Goal: Task Accomplishment & Management: Manage account settings

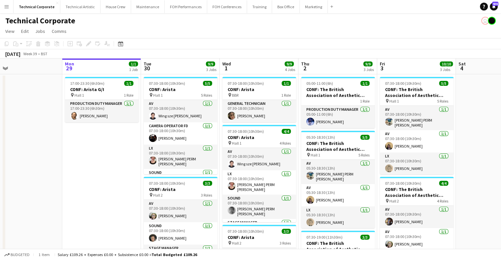
drag, startPoint x: 347, startPoint y: 158, endPoint x: 219, endPoint y: 160, distance: 127.7
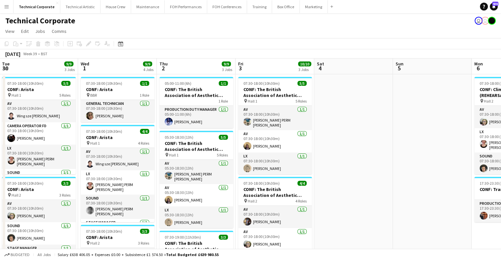
drag, startPoint x: 299, startPoint y: 162, endPoint x: 183, endPoint y: 166, distance: 115.9
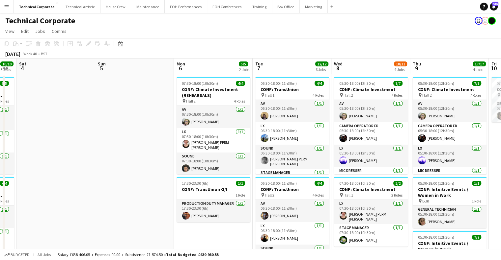
scroll to position [0, 217]
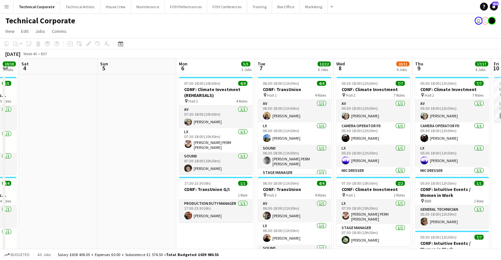
drag, startPoint x: 312, startPoint y: 163, endPoint x: 187, endPoint y: 170, distance: 125.2
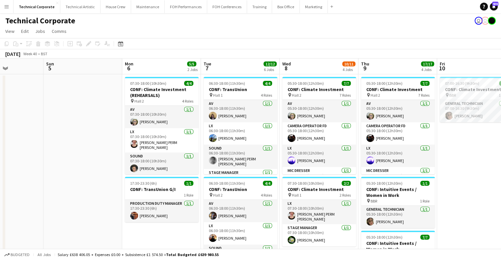
scroll to position [0, 287]
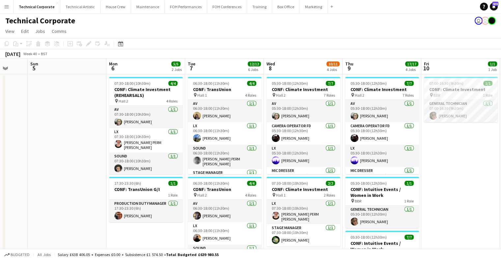
drag, startPoint x: 262, startPoint y: 158, endPoint x: 208, endPoint y: 161, distance: 54.0
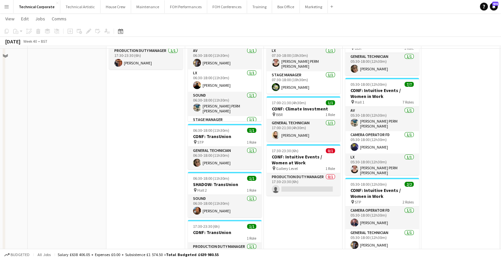
scroll to position [139, 0]
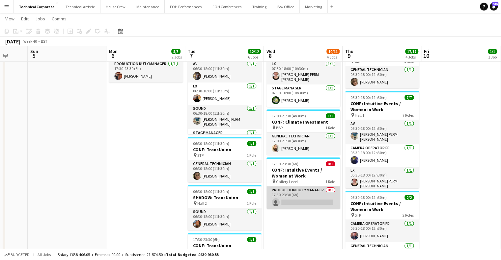
drag, startPoint x: 309, startPoint y: 197, endPoint x: 309, endPoint y: 200, distance: 3.7
click at [309, 197] on app-card-role "Production Duty Manager 0/1 17:30-23:30 (6h) single-neutral-actions" at bounding box center [303, 198] width 74 height 22
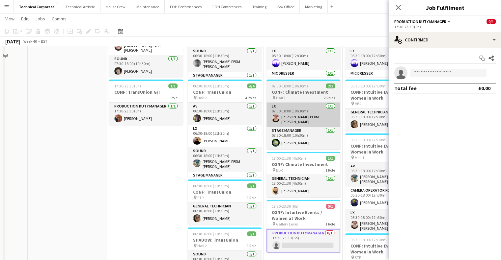
scroll to position [40, 0]
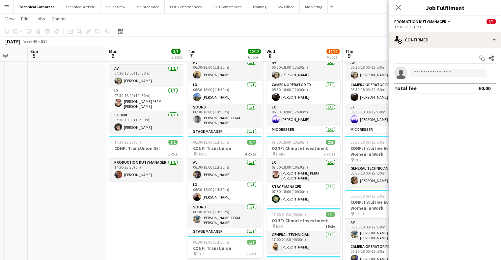
click at [161, 210] on app-date-cell "07:30-18:00 (10h30m) 4/4 CONF: Climate Investment (REHEARSALS) pin Hall 2 4 Rol…" at bounding box center [145, 239] width 79 height 413
drag, startPoint x: 161, startPoint y: 210, endPoint x: 165, endPoint y: 206, distance: 5.1
click at [162, 210] on app-date-cell "07:30-18:00 (10h30m) 4/4 CONF: Climate Investment (REHEARSALS) pin Hall 2 4 Rol…" at bounding box center [145, 239] width 79 height 413
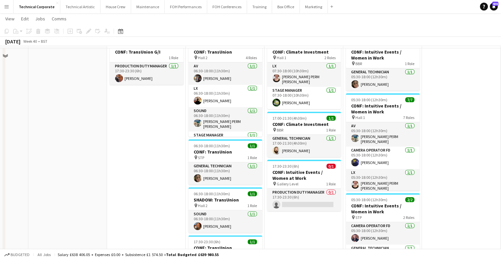
scroll to position [139, 0]
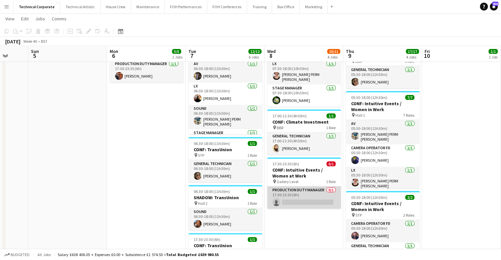
click at [292, 199] on app-card-role "Production Duty Manager 0/1 17:30-23:30 (6h) single-neutral-actions" at bounding box center [304, 198] width 74 height 22
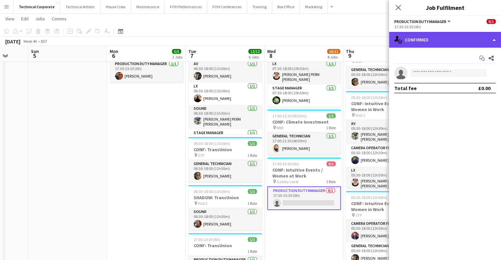
click at [432, 40] on div "single-neutral-actions-check-2 Confirmed" at bounding box center [445, 40] width 112 height 16
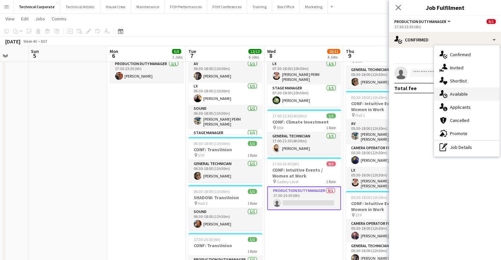
click at [471, 90] on div "single-neutral-actions-upload Available" at bounding box center [466, 94] width 65 height 13
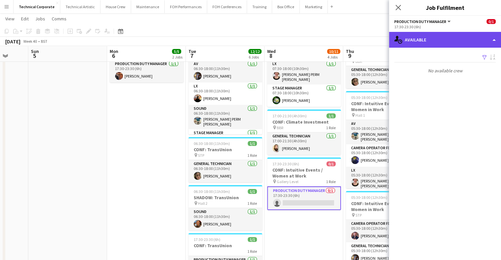
click at [448, 37] on div "single-neutral-actions-upload Available" at bounding box center [445, 40] width 112 height 16
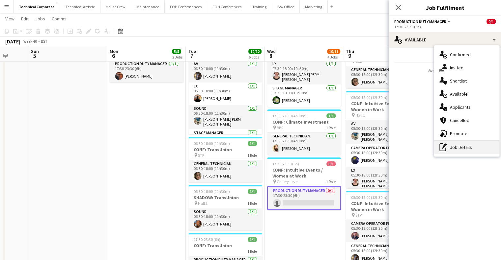
click at [467, 149] on div "pen-write Job Details" at bounding box center [466, 147] width 65 height 13
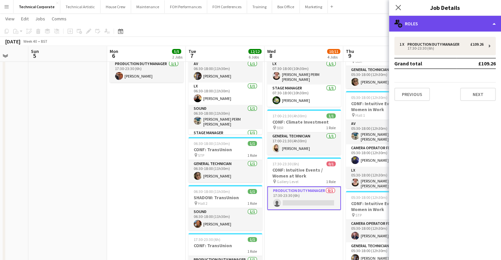
click at [420, 30] on div "multiple-users-add Roles" at bounding box center [445, 24] width 112 height 16
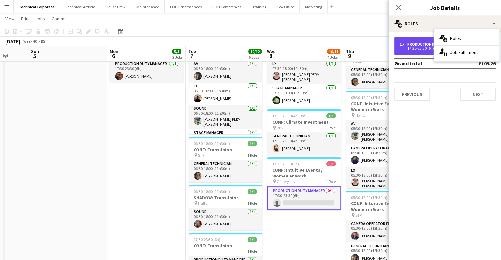
click at [423, 44] on div "Production Duty Manager" at bounding box center [434, 44] width 55 height 5
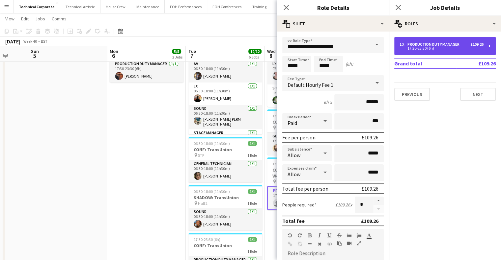
click at [423, 44] on div "Production Duty Manager" at bounding box center [434, 44] width 55 height 5
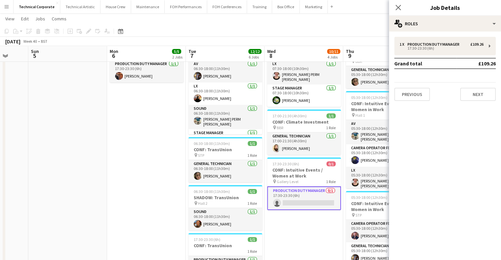
click at [138, 187] on app-date-cell "07:30-18:00 (10h30m) 4/4 CONF: Climate Investment (REHEARSALS) pin Hall 2 4 Rol…" at bounding box center [146, 141] width 79 height 413
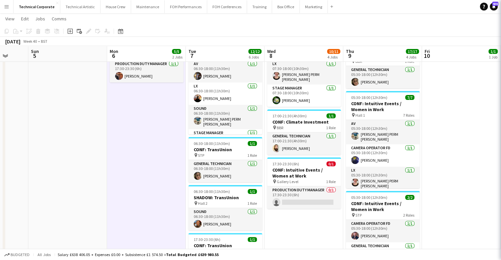
click at [138, 187] on app-date-cell "07:30-18:00 (10h30m) 4/4 CONF: Climate Investment (REHEARSALS) pin Hall 2 4 Rol…" at bounding box center [146, 141] width 79 height 413
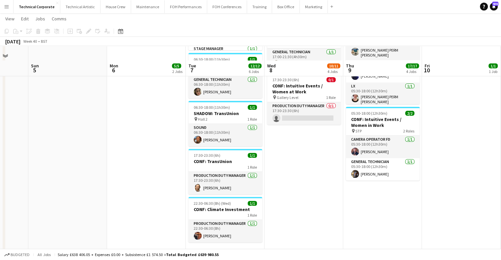
scroll to position [238, 0]
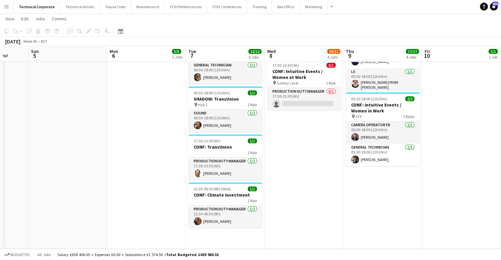
click at [289, 154] on app-date-cell "05:30-18:00 (12h30m) 7/7 CONF: Climate Investment pin Hall 2 7 Roles AV 1/1 05:…" at bounding box center [303, 42] width 79 height 413
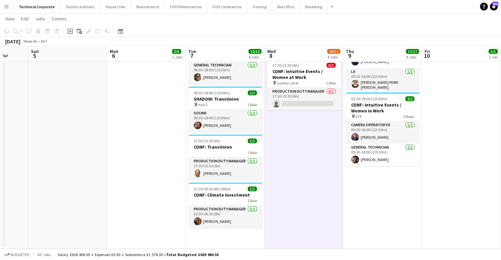
click at [289, 154] on app-date-cell "05:30-18:00 (12h30m) 7/7 CONF: Climate Investment pin Hall 2 7 Roles AV 1/1 05:…" at bounding box center [303, 42] width 79 height 413
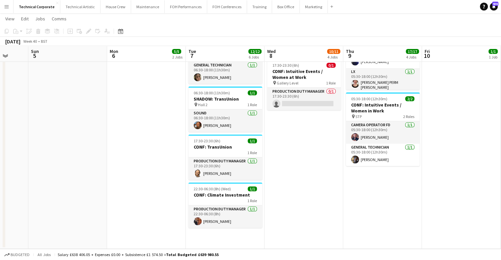
click at [280, 184] on app-date-cell "05:30-18:00 (12h30m) 7/7 CONF: Climate Investment pin Hall 2 7 Roles AV 1/1 05:…" at bounding box center [303, 42] width 79 height 413
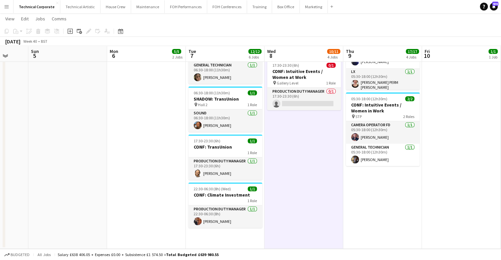
click at [280, 184] on app-date-cell "05:30-18:00 (12h30m) 7/7 CONF: Climate Investment pin Hall 2 7 Roles AV 1/1 05:…" at bounding box center [303, 42] width 79 height 413
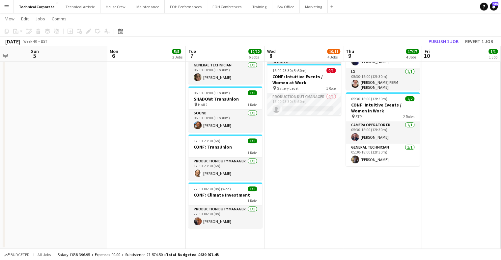
drag, startPoint x: 270, startPoint y: 150, endPoint x: 251, endPoint y: 150, distance: 19.1
click at [251, 150] on app-calendar-viewport "Wed 1 9/9 4 Jobs Thu 2 9/9 3 Jobs Fri 3 10/10 3 Jobs Sat 4 Sun 5 Mon 6 5/5 2 Jo…" at bounding box center [250, 18] width 501 height 461
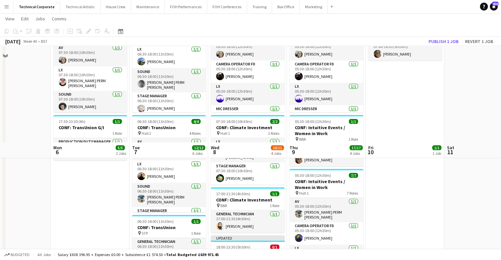
scroll to position [40, 0]
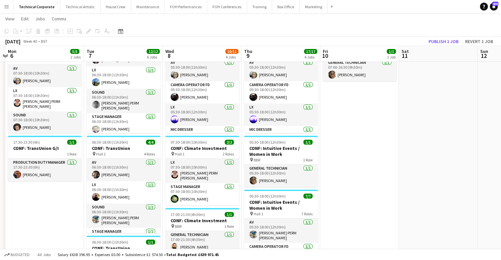
drag, startPoint x: 372, startPoint y: 167, endPoint x: 335, endPoint y: 149, distance: 41.4
click at [343, 164] on app-calendar-viewport "Fri 3 10/10 3 Jobs Sat 4 Sun 5 Mon 6 5/5 2 Jobs Tue 7 12/12 6 Jobs Wed 8 10/11 …" at bounding box center [250, 215] width 501 height 461
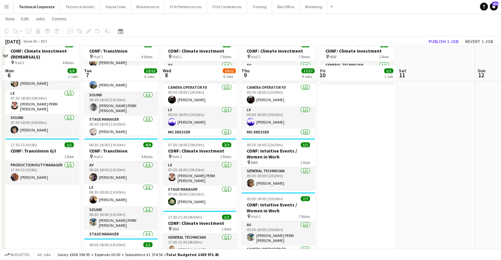
scroll to position [33, 0]
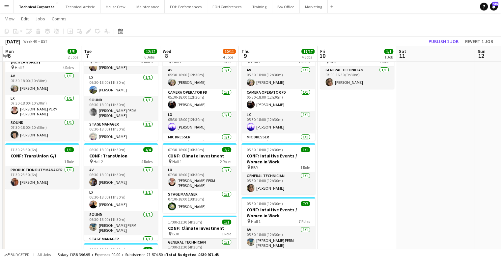
click at [378, 184] on app-date-cell "07:00-16:30 (9h30m) 1/1 CONF: Climate Investment pin BBR 1 Role General Technic…" at bounding box center [356, 247] width 79 height 413
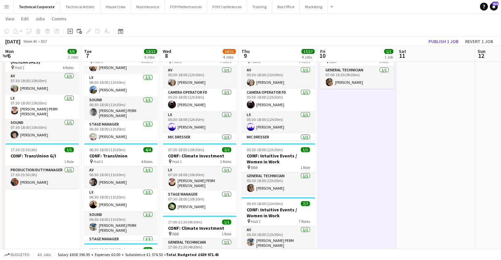
click at [378, 184] on app-date-cell "07:00-16:30 (9h30m) 1/1 CONF: Climate Investment pin BBR 1 Role General Technic…" at bounding box center [356, 247] width 79 height 413
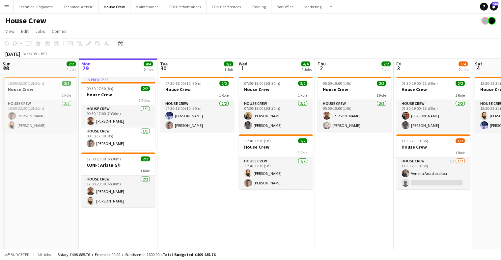
click at [8, 10] on button "Menu" at bounding box center [6, 6] width 13 height 13
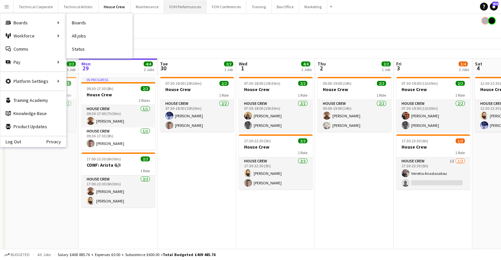
drag, startPoint x: 81, startPoint y: 48, endPoint x: 188, endPoint y: 6, distance: 115.7
click at [81, 48] on link "Status" at bounding box center [99, 48] width 66 height 13
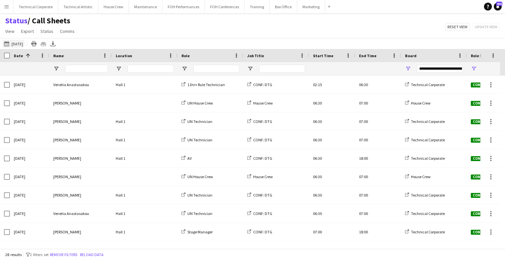
click at [21, 46] on button "29-09-2025 to 05-10-2025 08-05-2025" at bounding box center [14, 44] width 22 height 8
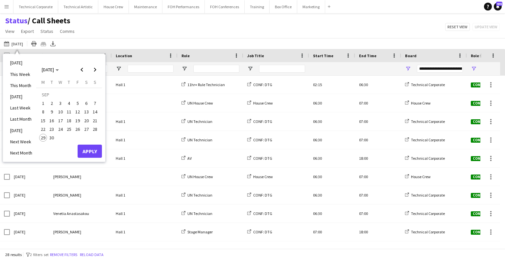
click at [53, 139] on span "30" at bounding box center [52, 138] width 8 height 8
click at [93, 70] on span "Next month" at bounding box center [95, 69] width 13 height 13
click at [60, 103] on span "1" at bounding box center [61, 103] width 8 height 8
click at [90, 154] on button "Apply" at bounding box center [90, 151] width 24 height 13
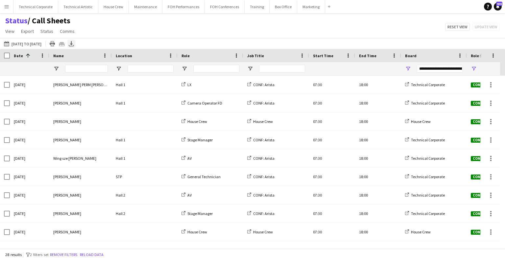
click at [73, 44] on icon at bounding box center [71, 43] width 3 height 4
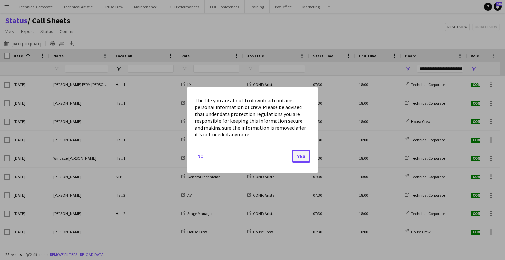
click at [300, 155] on button "Yes" at bounding box center [301, 156] width 18 height 13
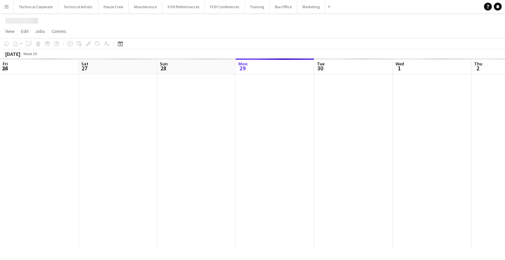
scroll to position [0, 157]
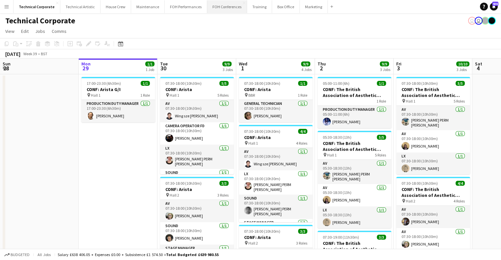
click at [213, 10] on button "FOH Conferences Close" at bounding box center [227, 6] width 40 height 13
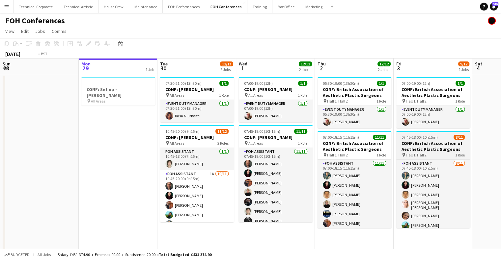
drag, startPoint x: 225, startPoint y: 148, endPoint x: 261, endPoint y: 136, distance: 38.3
click at [154, 151] on app-calendar-viewport "Fri 26 Sat 27 Sun 28 Mon 29 1 Job Tue 30 12/13 2 Jobs Wed 1 12/12 2 Jobs Thu 2 …" at bounding box center [250, 164] width 501 height 211
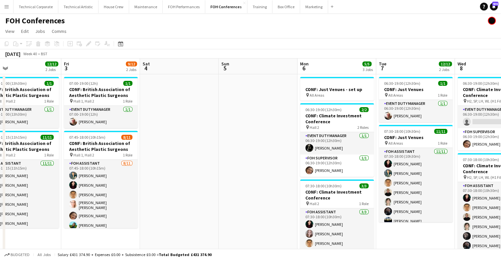
scroll to position [0, 190]
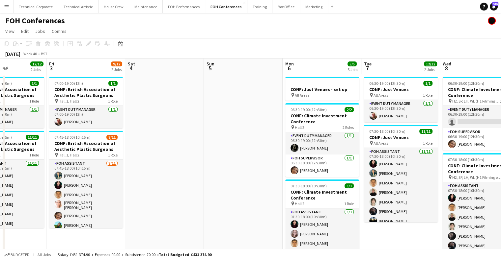
drag, startPoint x: 277, startPoint y: 135, endPoint x: 167, endPoint y: 141, distance: 110.4
click at [167, 141] on app-calendar-viewport "Tue 30 12/13 2 Jobs Wed 1 12/12 2 Jobs Thu 2 12/12 2 Jobs Fri 3 9/12 2 Jobs Sat…" at bounding box center [250, 219] width 501 height 321
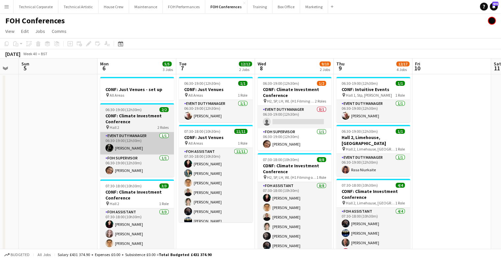
drag, startPoint x: 309, startPoint y: 133, endPoint x: 129, endPoint y: 142, distance: 179.9
click at [130, 138] on app-calendar-viewport "Thu 2 12/12 2 Jobs Fri 3 9/12 2 Jobs Sat 4 Sun 5 Mon 6 5/5 3 Jobs Tue 7 12/12 2…" at bounding box center [250, 219] width 501 height 321
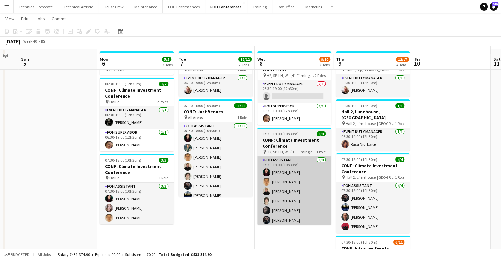
scroll to position [33, 0]
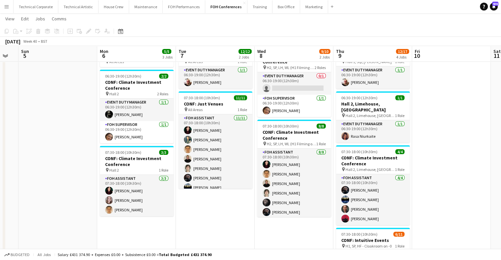
click at [296, 194] on app-card-role "FOH Assistant 8/8 07:30-18:00 (10h30m) Pamela Sledzik William Warren Jojo Ruta …" at bounding box center [294, 193] width 74 height 89
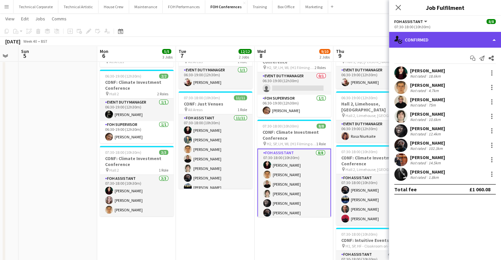
click at [453, 44] on div "single-neutral-actions-check-2 Confirmed" at bounding box center [445, 40] width 112 height 16
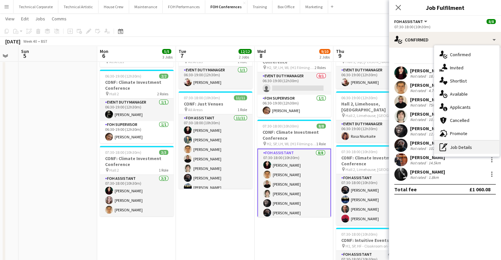
click at [463, 151] on div "pen-write Job Details" at bounding box center [466, 147] width 65 height 13
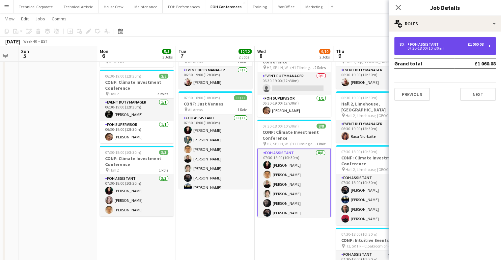
click at [427, 53] on div "8 x FOH Assistant £1 060.08 07:30-18:00 (10h30m)" at bounding box center [444, 46] width 101 height 18
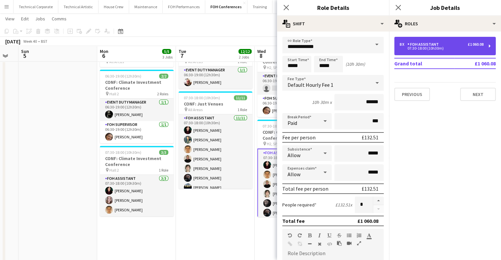
click at [428, 51] on div "8 x FOH Assistant £1 060.08 07:30-18:00 (10h30m)" at bounding box center [444, 46] width 101 height 18
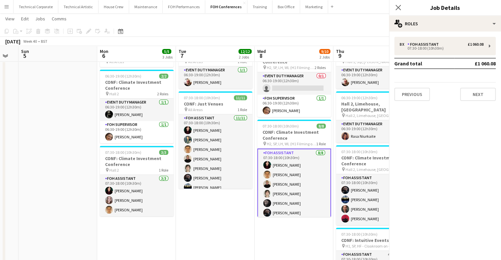
click at [223, 217] on app-date-cell "06:30-19:00 (12h30m) 1/1 CONF: Just Venues pin All Areas 1 Role Event Duty Mana…" at bounding box center [215, 193] width 79 height 305
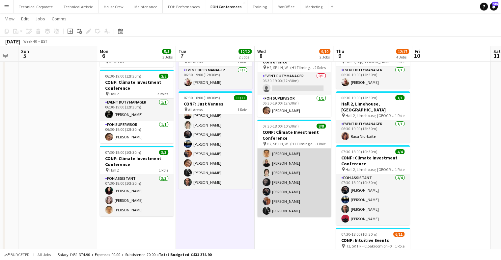
scroll to position [0, 0]
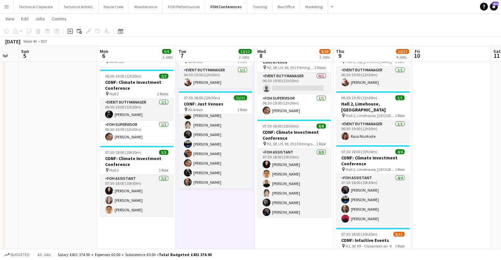
click at [235, 210] on app-date-cell "06:30-19:00 (12h30m) 1/1 CONF: Just Venues pin All Areas 1 Role Event Duty Mana…" at bounding box center [215, 193] width 79 height 305
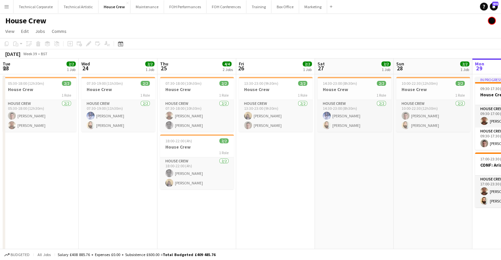
scroll to position [0, 250]
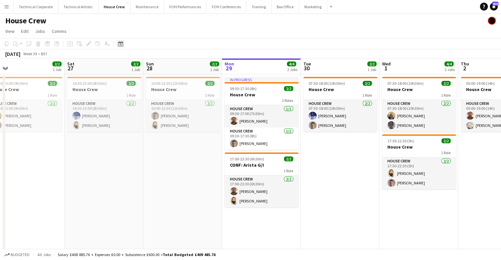
click at [119, 44] on icon at bounding box center [120, 44] width 2 height 2
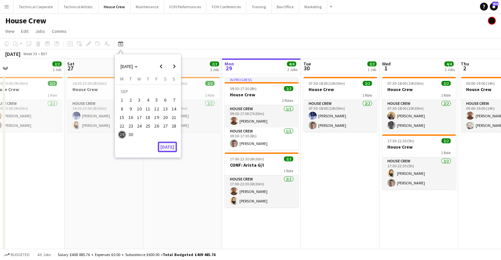
click at [165, 148] on button "[DATE]" at bounding box center [167, 147] width 19 height 11
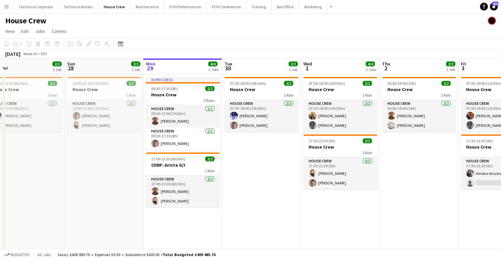
scroll to position [0, 226]
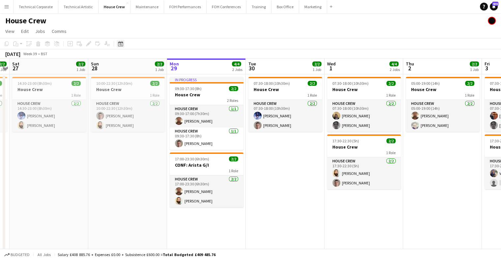
click at [121, 43] on icon at bounding box center [120, 43] width 5 height 5
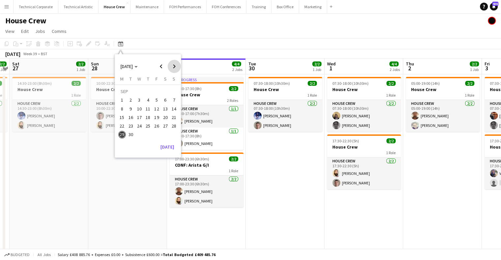
click at [175, 65] on span "Next month" at bounding box center [173, 66] width 13 height 13
click at [166, 91] on span "1" at bounding box center [165, 92] width 8 height 9
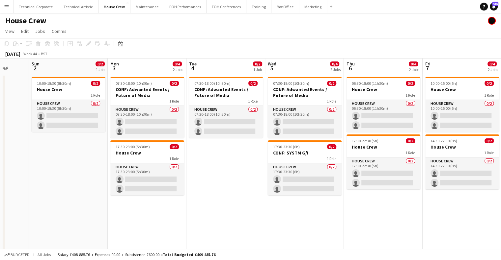
scroll to position [0, 262]
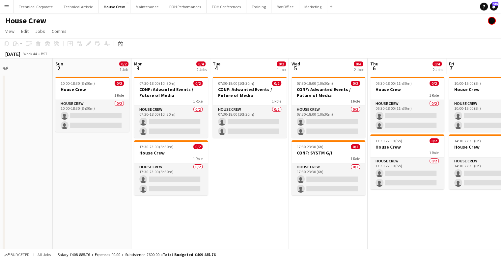
drag, startPoint x: 280, startPoint y: 197, endPoint x: 28, endPoint y: 194, distance: 252.4
click at [28, 194] on app-calendar-viewport "Wed 29 2/2 1 Job Thu 30 2/2 1 Job Fri 31 2/2 1 Job Sat 1 Sun 2 0/2 1 Job Mon 3 …" at bounding box center [250, 170] width 501 height 222
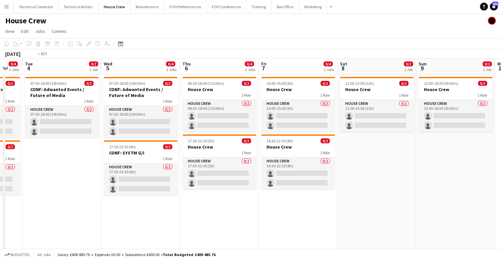
drag, startPoint x: 301, startPoint y: 189, endPoint x: 99, endPoint y: 190, distance: 202.1
click at [99, 190] on app-calendar-viewport "Fri 31 2/2 1 Job Sat 1 Sun 2 0/2 1 Job Mon 3 0/4 2 Jobs Tue 4 0/2 1 Job Wed 5 0…" at bounding box center [250, 170] width 501 height 222
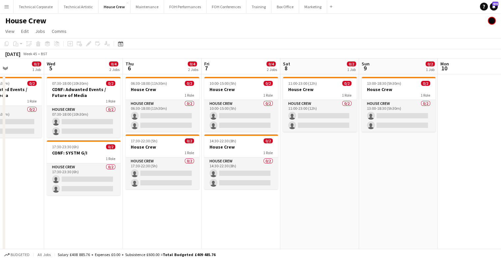
drag, startPoint x: 333, startPoint y: 179, endPoint x: 415, endPoint y: 178, distance: 81.9
click at [436, 174] on app-calendar-viewport "Sun 2 0/2 1 Job Mon 3 0/4 2 Jobs Tue 4 0/2 1 Job Wed 5 0/4 2 Jobs Thu 6 0/4 2 J…" at bounding box center [250, 170] width 501 height 222
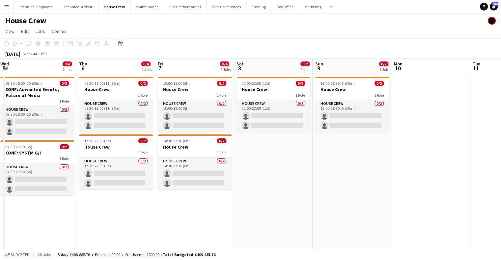
drag, startPoint x: 266, startPoint y: 184, endPoint x: 355, endPoint y: 166, distance: 91.5
click at [80, 187] on app-calendar-viewport "Sun 2 0/2 1 Job Mon 3 0/4 2 Jobs Tue 4 0/2 1 Job Wed 5 0/4 2 Jobs Thu 6 0/4 2 J…" at bounding box center [250, 170] width 501 height 222
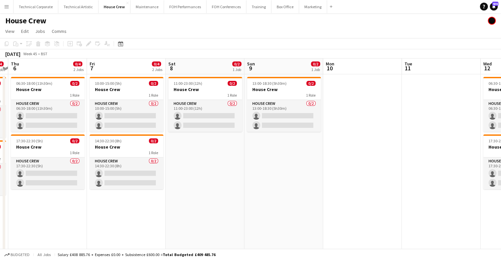
drag, startPoint x: 242, startPoint y: 171, endPoint x: 349, endPoint y: 134, distance: 113.6
click at [70, 171] on app-calendar-viewport "Sun 2 0/2 1 Job Mon 3 0/4 2 Jobs Tue 4 0/2 1 Job Wed 5 0/4 2 Jobs Thu 6 0/4 2 J…" at bounding box center [250, 170] width 501 height 222
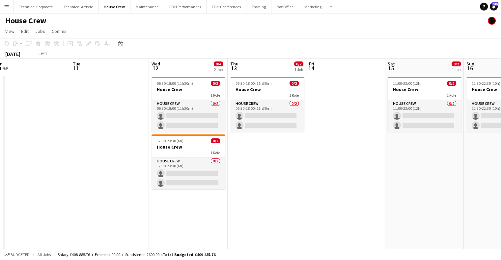
drag, startPoint x: 212, startPoint y: 141, endPoint x: 391, endPoint y: 130, distance: 178.7
click at [386, 130] on app-calendar-viewport "Sat 8 0/2 1 Job Sun 9 0/2 1 Job Mon 10 Tue 11 Wed 12 0/4 2 Jobs Thu 13 0/2 1 Jo…" at bounding box center [250, 170] width 501 height 222
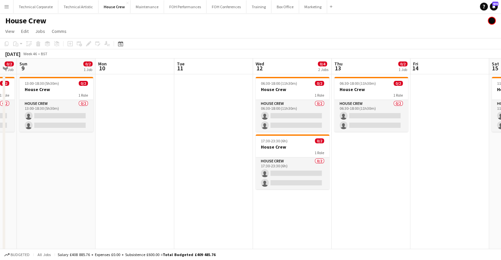
drag, startPoint x: 166, startPoint y: 144, endPoint x: 451, endPoint y: 143, distance: 285.0
click at [452, 143] on app-calendar-viewport "Fri 7 0/4 2 Jobs Sat 8 0/2 1 Job Sun 9 0/2 1 Job Mon 10 Tue 11 Wed 12 0/4 2 Job…" at bounding box center [250, 170] width 501 height 222
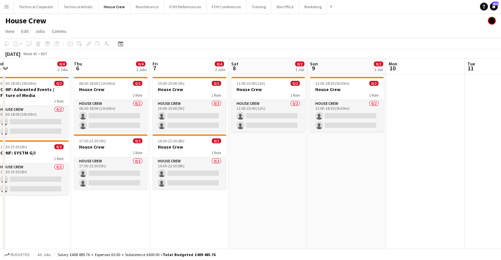
click at [500, 151] on html "Menu Boards Boards Boards All jobs Status Workforce Workforce My Workforce Recr…" at bounding box center [250, 146] width 501 height 292
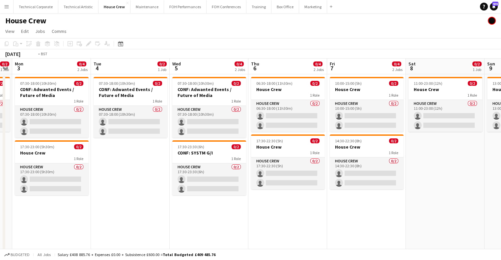
drag, startPoint x: 325, startPoint y: 150, endPoint x: 476, endPoint y: 150, distance: 151.4
click at [476, 150] on app-calendar-viewport "Sat 1 Sun 2 0/2 1 Job Mon 3 0/4 2 Jobs Tue 4 0/2 1 Job Wed 5 0/4 2 Jobs Thu 6 0…" at bounding box center [250, 170] width 501 height 222
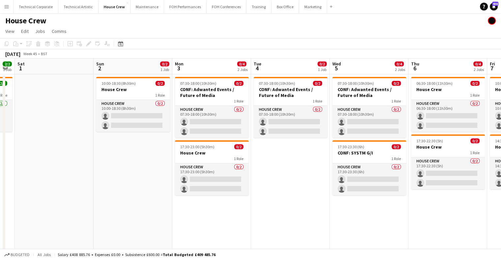
scroll to position [0, 182]
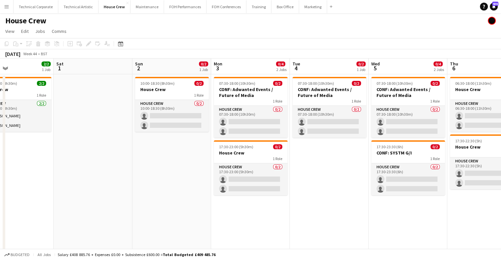
drag, startPoint x: 303, startPoint y: 151, endPoint x: 342, endPoint y: 149, distance: 38.9
click at [342, 149] on app-calendar-viewport "Wed 29 2/2 1 Job Thu 30 2/2 1 Job Fri 31 2/2 1 Job Sat 1 Sun 2 0/2 1 Job Mon 3 …" at bounding box center [250, 170] width 501 height 222
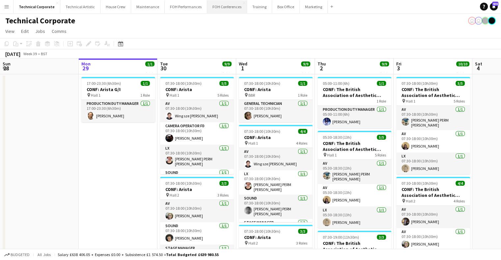
click at [226, 6] on button "FOH Conferences Close" at bounding box center [227, 6] width 40 height 13
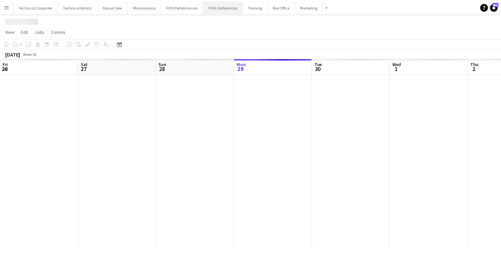
scroll to position [0, 157]
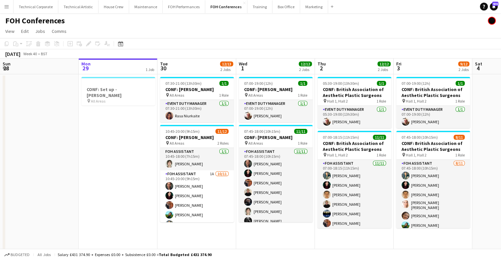
drag, startPoint x: 146, startPoint y: 125, endPoint x: 296, endPoint y: 119, distance: 150.5
click at [98, 130] on app-calendar-viewport "Fri 26 Sat 27 Sun 28 Mon 29 1 Job Tue 30 12/13 2 Jobs Wed 1 12/12 2 Jobs Thu 2 …" at bounding box center [250, 164] width 501 height 211
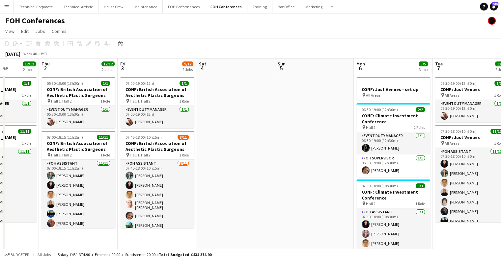
drag, startPoint x: 286, startPoint y: 132, endPoint x: 251, endPoint y: 140, distance: 35.5
click at [251, 140] on app-calendar-viewport "Sun 28 Mon 29 1 Job Tue 30 12/13 2 Jobs Wed 1 12/12 2 Jobs Thu 2 12/12 2 Jobs F…" at bounding box center [250, 219] width 501 height 321
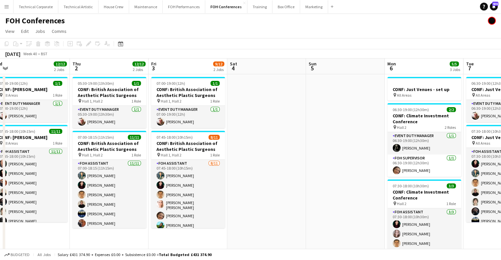
drag, startPoint x: 348, startPoint y: 136, endPoint x: 219, endPoint y: 155, distance: 130.8
click at [219, 155] on app-calendar-viewport "Sun 28 Mon 29 1 Job Tue 30 12/13 2 Jobs Wed 1 12/12 2 Jobs Thu 2 12/12 2 Jobs F…" at bounding box center [250, 219] width 501 height 321
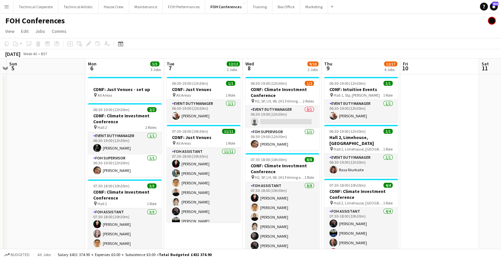
scroll to position [0, 212]
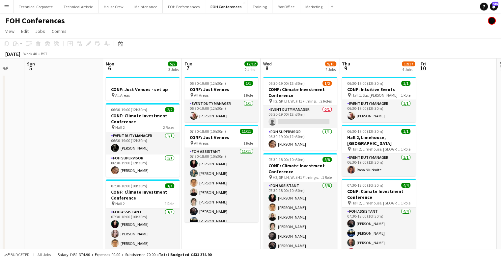
drag, startPoint x: 259, startPoint y: 149, endPoint x: 199, endPoint y: 146, distance: 60.6
click at [199, 146] on app-calendar-viewport "Thu 2 12/12 2 Jobs Fri 3 9/12 2 Jobs Sat 4 Sun 5 Mon 6 5/5 3 Jobs Tue 7 12/12 2…" at bounding box center [250, 219] width 501 height 321
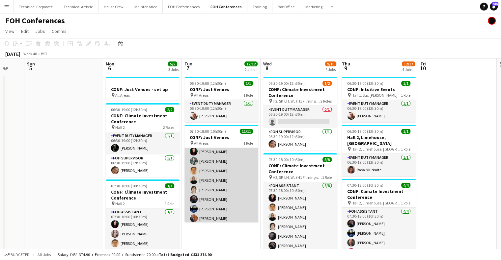
scroll to position [0, 0]
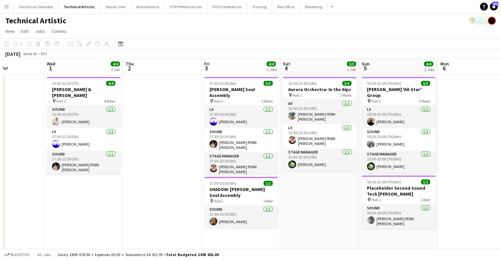
scroll to position [0, 198]
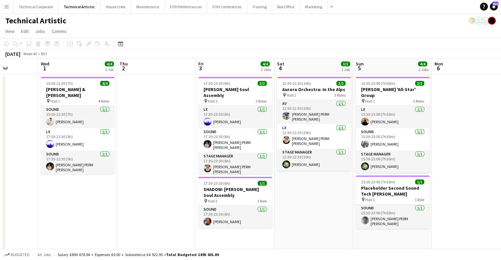
drag, startPoint x: 380, startPoint y: 144, endPoint x: 182, endPoint y: 147, distance: 197.8
click at [182, 147] on app-calendar-viewport "Sun 28 11/11 2 Jobs Mon 29 Tue 30 Wed 1 4/4 1 Job Thu 2 Fri 3 4/4 2 Jobs Sat 4 …" at bounding box center [250, 175] width 501 height 232
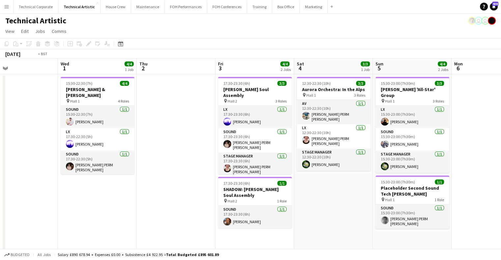
drag, startPoint x: 287, startPoint y: 142, endPoint x: 455, endPoint y: 136, distance: 168.0
click at [455, 136] on app-calendar-viewport "Sun 28 11/11 2 Jobs Mon 29 Tue 30 Wed 1 4/4 1 Job Thu 2 Fri 3 4/4 2 Jobs Sat 4 …" at bounding box center [250, 175] width 501 height 232
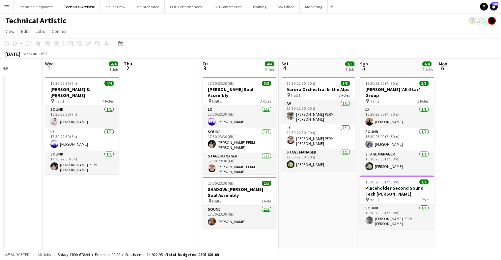
scroll to position [0, 305]
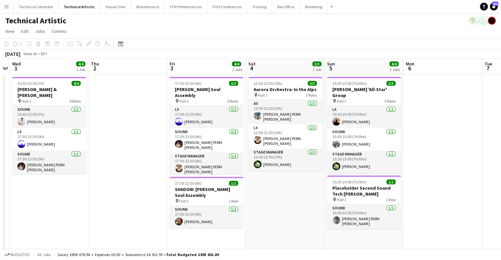
drag, startPoint x: 302, startPoint y: 142, endPoint x: 95, endPoint y: 142, distance: 207.6
click at [95, 142] on app-calendar-viewport "Sat 27 8/8 2 Jobs Sun 28 11/11 2 Jobs Mon 29 Tue 30 Wed 1 4/4 1 Job Thu 2 Fri 3…" at bounding box center [250, 175] width 501 height 232
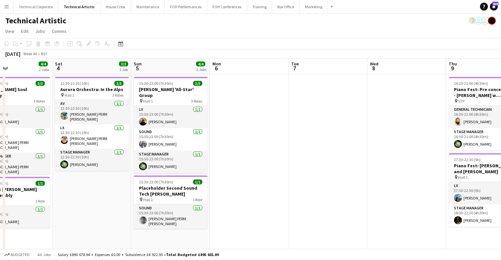
drag, startPoint x: 287, startPoint y: 205, endPoint x: 208, endPoint y: 207, distance: 78.7
click at [189, 209] on app-calendar-viewport "Tue 30 Wed 1 4/4 1 Job Thu 2 Fri 3 4/4 2 Jobs Sat 4 3/3 1 Job Sun 5 4/4 2 Jobs …" at bounding box center [250, 175] width 501 height 232
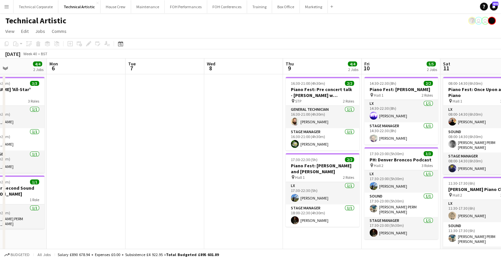
drag, startPoint x: 194, startPoint y: 205, endPoint x: 207, endPoint y: 202, distance: 13.2
click at [191, 205] on app-calendar-viewport "Thu 2 Fri 3 4/4 2 Jobs Sat 4 3/3 1 Job Sun 5 4/4 2 Jobs Mon 6 Tue 7 Wed 8 Thu 9…" at bounding box center [250, 211] width 501 height 304
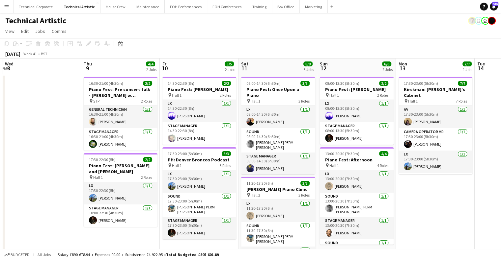
scroll to position [0, 226]
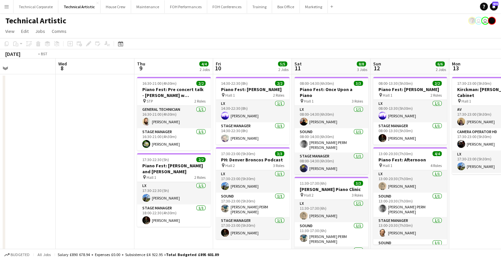
drag, startPoint x: 267, startPoint y: 192, endPoint x: 474, endPoint y: 177, distance: 206.8
click at [474, 177] on app-calendar-viewport "Sun 5 4/4 2 Jobs Mon 6 Tue 7 Wed 8 Thu 9 4/4 2 Jobs Fri 10 5/5 2 Jobs Sat 11 8/…" at bounding box center [250, 211] width 501 height 304
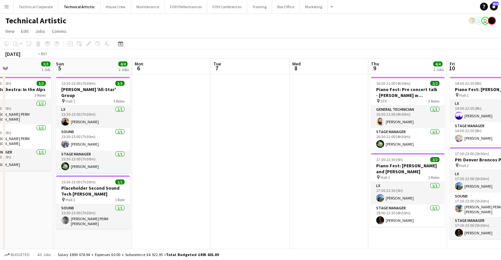
drag, startPoint x: 310, startPoint y: 176, endPoint x: 390, endPoint y: 165, distance: 80.5
click at [156, 174] on app-calendar-viewport "Thu 2 Fri 3 4/4 2 Jobs Sat 4 3/3 1 Job Sun 5 4/4 2 Jobs Mon 6 Tue 7 Wed 8 Thu 9…" at bounding box center [250, 211] width 501 height 304
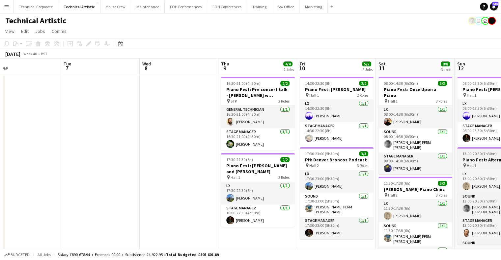
drag, startPoint x: 262, startPoint y: 172, endPoint x: 230, endPoint y: 171, distance: 32.3
click at [220, 172] on app-calendar-viewport "Sat 4 3/3 1 Job Sun 5 4/4 2 Jobs Mon 6 Tue 7 Wed 8 Thu 9 4/4 2 Jobs Fri 10 5/5 …" at bounding box center [250, 211] width 501 height 304
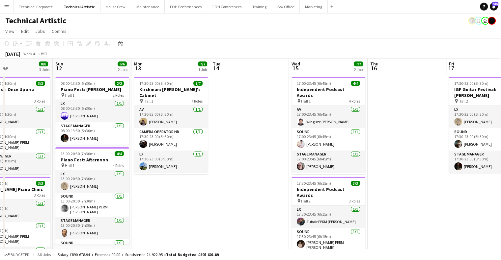
drag, startPoint x: 271, startPoint y: 170, endPoint x: 365, endPoint y: 156, distance: 95.1
click at [226, 170] on app-calendar-viewport "Wed 8 Thu 9 4/4 2 Jobs Fri 10 5/5 2 Jobs Sat 11 8/8 3 Jobs Sun 12 6/6 2 Jobs Mo…" at bounding box center [250, 211] width 501 height 304
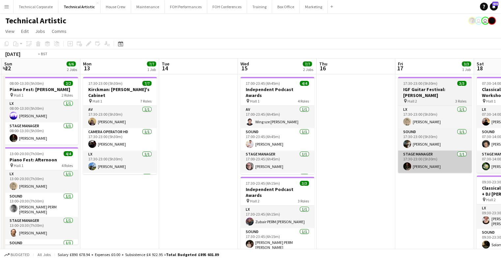
scroll to position [0, 278]
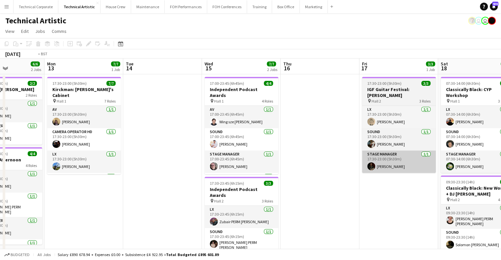
drag, startPoint x: 372, startPoint y: 156, endPoint x: 223, endPoint y: 163, distance: 148.6
click at [223, 163] on app-calendar-viewport "Thu 9 4/4 2 Jobs Fri 10 5/5 2 Jobs Sat 11 8/8 3 Jobs Sun 12 6/6 2 Jobs Mon 13 7…" at bounding box center [250, 222] width 501 height 327
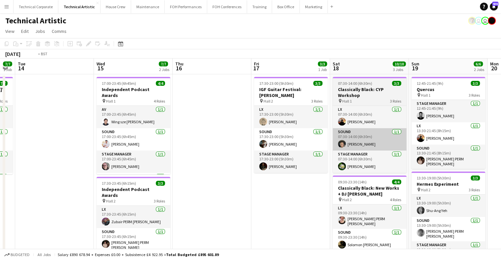
drag, startPoint x: 312, startPoint y: 140, endPoint x: 497, endPoint y: 133, distance: 185.4
click at [500, 131] on html "Menu Boards Boards Boards All jobs Status Workforce Workforce My Workforce Recr…" at bounding box center [250, 198] width 501 height 397
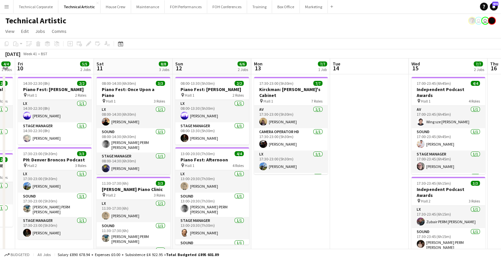
drag, startPoint x: 291, startPoint y: 143, endPoint x: 454, endPoint y: 144, distance: 162.9
click at [480, 141] on app-calendar-viewport "Tue 7 Wed 8 Thu 9 4/4 2 Jobs Fri 10 5/5 2 Jobs Sat 11 8/8 3 Jobs Sun 12 6/6 2 J…" at bounding box center [250, 222] width 501 height 327
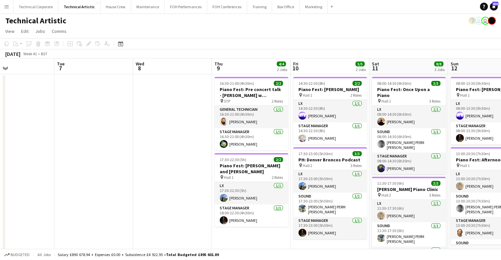
drag, startPoint x: 244, startPoint y: 147, endPoint x: 446, endPoint y: 147, distance: 202.4
click at [446, 147] on app-calendar-viewport "Sat 4 3/3 1 Job Sun 5 4/4 2 Jobs Mon 6 Tue 7 Wed 8 Thu 9 4/4 2 Jobs Fri 10 5/5 …" at bounding box center [250, 222] width 501 height 327
drag, startPoint x: 386, startPoint y: 147, endPoint x: 406, endPoint y: 147, distance: 19.7
click at [407, 147] on app-calendar-viewport "Sat 4 3/3 1 Job Sun 5 4/4 2 Jobs Mon 6 Tue 7 Wed 8 Thu 9 4/4 2 Jobs Fri 10 5/5 …" at bounding box center [250, 222] width 501 height 327
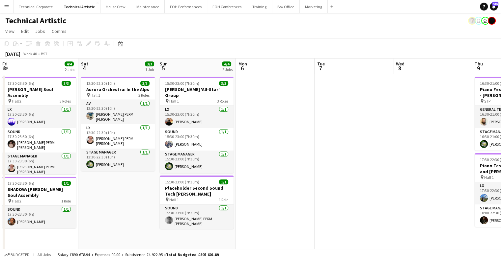
drag, startPoint x: 385, startPoint y: 144, endPoint x: 376, endPoint y: 145, distance: 8.7
click at [420, 143] on app-calendar-viewport "Wed 1 4/4 1 Job Thu 2 Fri 3 4/4 2 Jobs Sat 4 3/3 1 Job Sun 5 4/4 2 Jobs Mon 6 T…" at bounding box center [250, 222] width 501 height 327
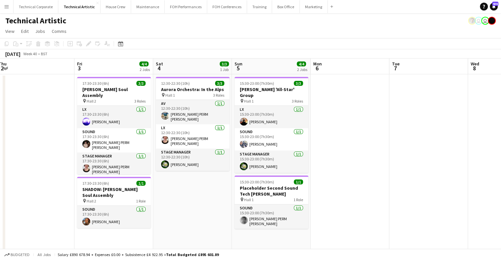
drag, startPoint x: 317, startPoint y: 144, endPoint x: 419, endPoint y: 143, distance: 101.4
click at [419, 143] on app-calendar-viewport "Tue 30 Wed 1 4/4 1 Job Thu 2 Fri 3 4/4 2 Jobs Sat 4 3/3 1 Job Sun 5 4/4 2 Jobs …" at bounding box center [250, 222] width 501 height 327
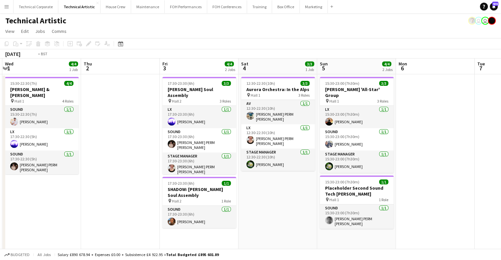
drag, startPoint x: 322, startPoint y: 141, endPoint x: 394, endPoint y: 142, distance: 72.1
click at [400, 142] on app-calendar-viewport "Mon 29 Tue 30 Wed 1 4/4 1 Job Thu 2 Fri 3 4/4 2 Jobs Sat 4 3/3 1 Job Sun 5 4/4 …" at bounding box center [250, 222] width 501 height 327
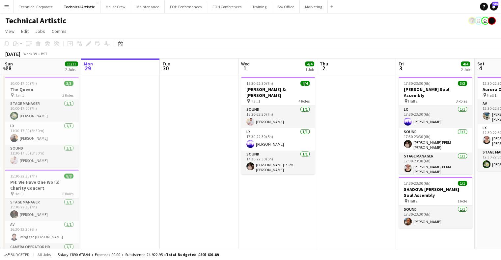
scroll to position [0, 157]
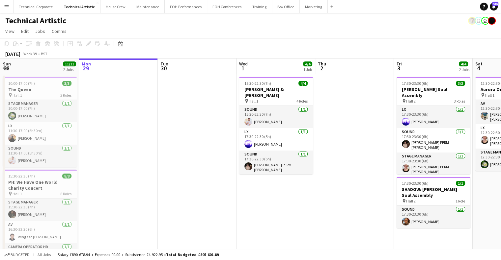
drag, startPoint x: 288, startPoint y: 142, endPoint x: 315, endPoint y: 142, distance: 26.7
click at [315, 142] on app-calendar-viewport "Fri 26 6/6 3 Jobs Sat 27 8/8 2 Jobs Sun 28 11/11 2 Jobs Mon 29 Tue 30 Wed 1 4/4…" at bounding box center [250, 222] width 501 height 327
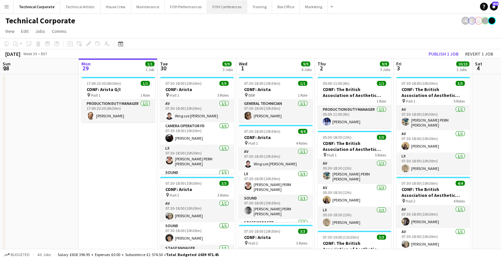
click at [228, 5] on button "FOH Conferences Close" at bounding box center [227, 6] width 40 height 13
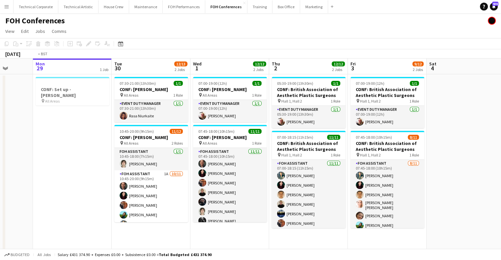
scroll to position [0, 206]
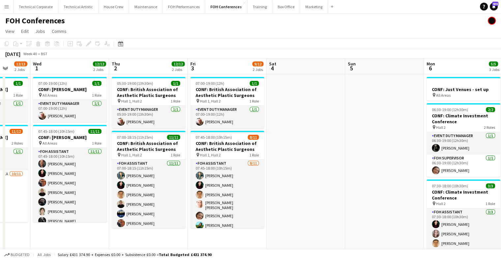
drag, startPoint x: 379, startPoint y: 131, endPoint x: 173, endPoint y: 137, distance: 205.8
click at [173, 137] on app-calendar-viewport "Sun 28 Mon 29 1 Job Tue 30 12/13 2 Jobs Wed 1 12/12 2 Jobs Thu 2 12/12 2 Jobs F…" at bounding box center [250, 219] width 501 height 321
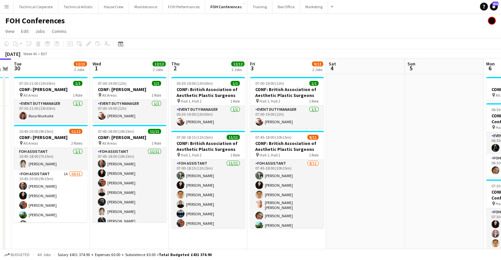
scroll to position [0, 180]
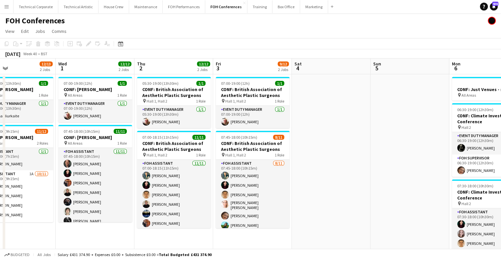
drag, startPoint x: 272, startPoint y: 183, endPoint x: 373, endPoint y: 175, distance: 102.0
click at [376, 175] on app-calendar-viewport "Sun 28 Mon 29 1 Job Tue 30 12/13 2 Jobs Wed 1 12/12 2 Jobs Thu 2 12/12 2 Jobs F…" at bounding box center [250, 219] width 501 height 321
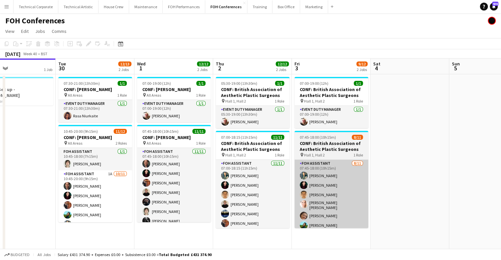
click at [322, 193] on app-card-role "FOH Assistant [DATE] 07:45-18:00 (10h15m) [PERSON_NAME] [PERSON_NAME] [PERSON_N…" at bounding box center [331, 220] width 74 height 120
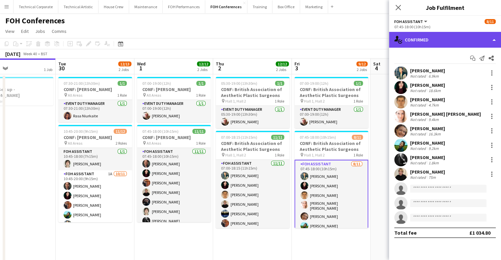
click at [423, 38] on div "single-neutral-actions-check-2 Confirmed" at bounding box center [445, 40] width 112 height 16
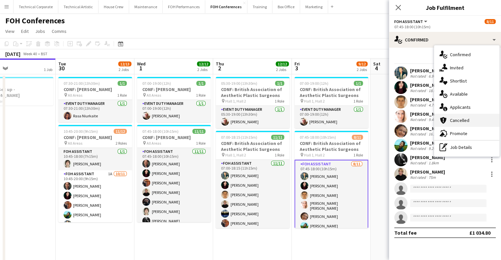
click at [459, 117] on span "Cancelled" at bounding box center [459, 120] width 19 height 6
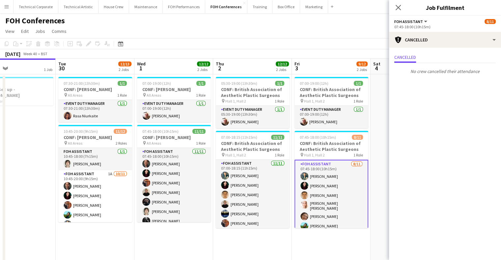
click at [373, 164] on app-date-cell at bounding box center [409, 226] width 79 height 305
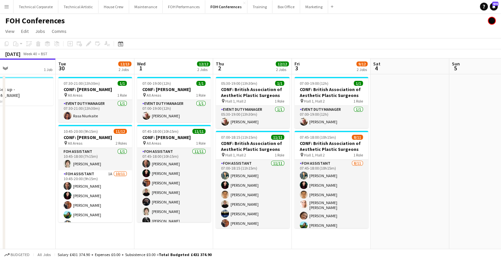
drag, startPoint x: 254, startPoint y: 135, endPoint x: 243, endPoint y: 139, distance: 12.0
click at [95, 139] on app-calendar-viewport "Sat 27 Sun 28 Mon 29 1 Job Tue 30 12/13 2 Jobs Wed 1 12/12 2 Jobs Thu 2 12/12 2…" at bounding box center [250, 219] width 501 height 321
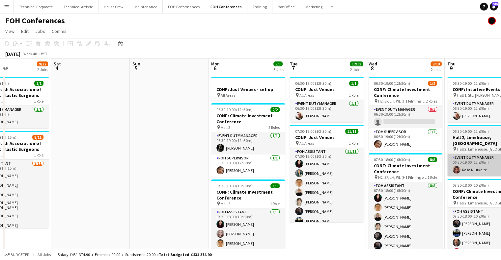
drag, startPoint x: 224, startPoint y: 167, endPoint x: 322, endPoint y: 160, distance: 98.3
click at [88, 167] on app-calendar-viewport "Tue 30 12/13 2 Jobs Wed 1 12/12 2 Jobs Thu 2 12/12 2 Jobs Fri 3 9/12 2 Jobs Sat…" at bounding box center [250, 219] width 501 height 321
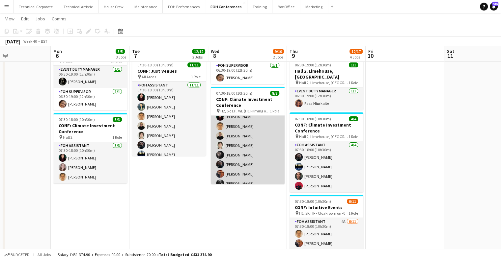
scroll to position [21, 0]
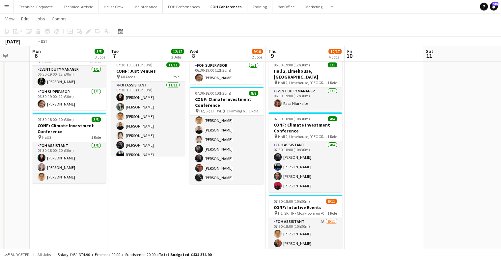
drag, startPoint x: 421, startPoint y: 165, endPoint x: 363, endPoint y: 170, distance: 57.8
click at [363, 170] on app-calendar-viewport "Thu 2 12/12 2 Jobs Fri 3 9/12 2 Jobs Sat 4 Sun 5 Mon 6 5/5 3 Jobs Tue 7 12/12 2…" at bounding box center [250, 136] width 501 height 353
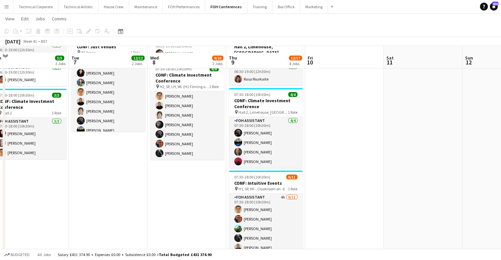
scroll to position [99, 0]
